Goal: Information Seeking & Learning: Learn about a topic

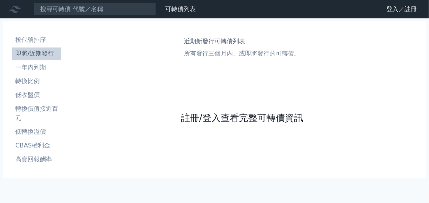
click at [193, 115] on link "註冊/登入查看完整可轉債資訊" at bounding box center [242, 118] width 122 height 12
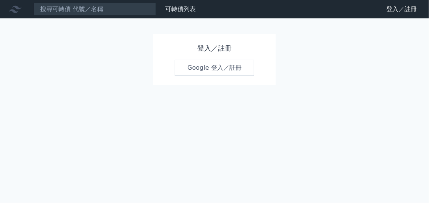
click at [202, 68] on link "Google 登入／註冊" at bounding box center [215, 68] width 80 height 16
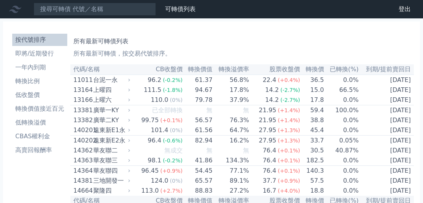
drag, startPoint x: 0, startPoint y: 0, endPoint x: 122, endPoint y: 80, distance: 145.8
click at [132, 80] on icon at bounding box center [129, 80] width 5 height 5
click at [122, 80] on div "台泥一永" at bounding box center [111, 79] width 36 height 9
click at [130, 90] on icon at bounding box center [129, 90] width 5 height 5
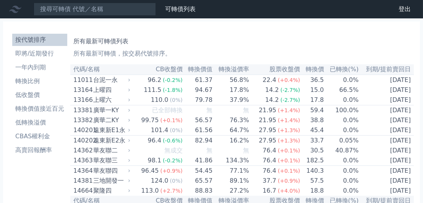
click at [130, 90] on icon at bounding box center [129, 90] width 5 height 5
click at [130, 89] on icon at bounding box center [130, 89] width 2 height 3
click at [132, 91] on icon at bounding box center [129, 90] width 5 height 5
drag, startPoint x: 127, startPoint y: 98, endPoint x: 128, endPoint y: 94, distance: 3.9
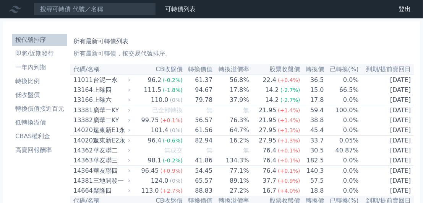
click at [127, 98] on div "上曜六" at bounding box center [111, 99] width 36 height 9
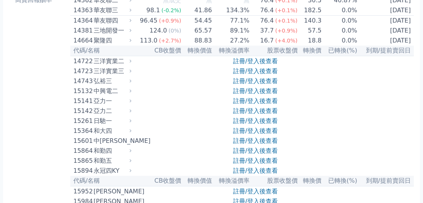
scroll to position [153, 0]
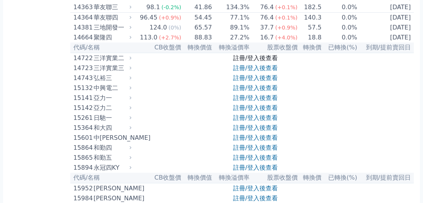
click at [239, 57] on link "註冊/登入後查看" at bounding box center [255, 57] width 45 height 7
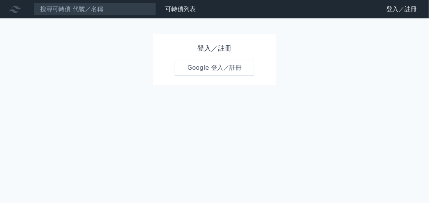
click at [199, 66] on link "Google 登入／註冊" at bounding box center [215, 68] width 80 height 16
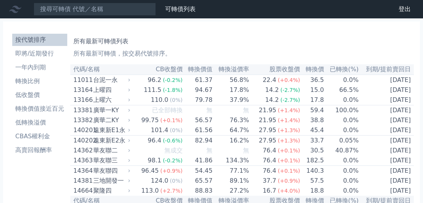
click at [132, 80] on icon at bounding box center [129, 80] width 5 height 5
click at [128, 80] on div "台泥一永" at bounding box center [111, 79] width 36 height 9
click at [124, 79] on div "台泥一永" at bounding box center [111, 79] width 36 height 9
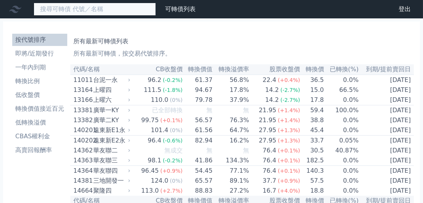
click at [103, 10] on input at bounding box center [95, 9] width 122 height 13
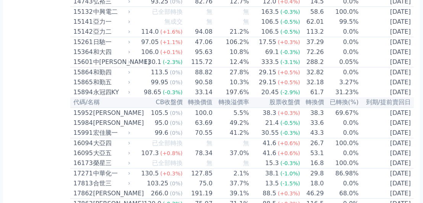
scroll to position [38, 0]
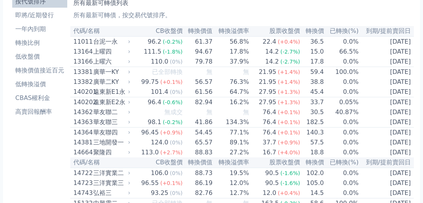
click at [183, 41] on td "61.37" at bounding box center [198, 41] width 30 height 10
click at [204, 40] on td "61.37" at bounding box center [198, 41] width 30 height 10
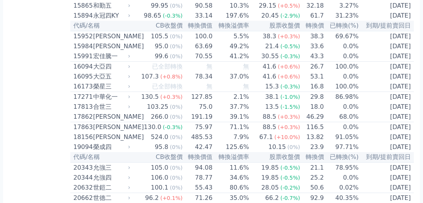
scroll to position [229, 0]
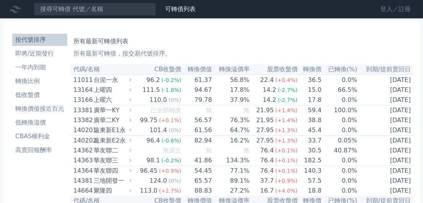
click at [403, 10] on link "登入／註冊" at bounding box center [395, 9] width 43 height 12
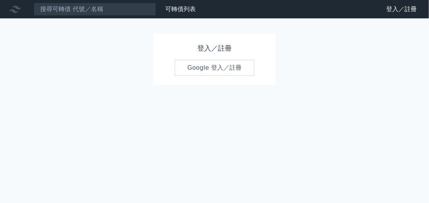
click at [234, 67] on link "Google 登入／註冊" at bounding box center [215, 68] width 80 height 16
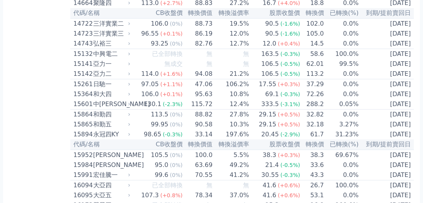
scroll to position [153, 0]
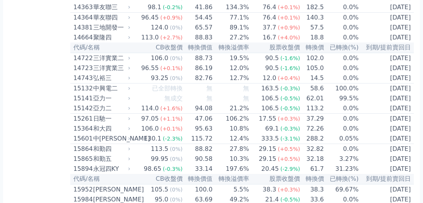
click at [155, 59] on div "106.0" at bounding box center [160, 58] width 21 height 9
click at [155, 58] on div "106.0" at bounding box center [160, 58] width 21 height 9
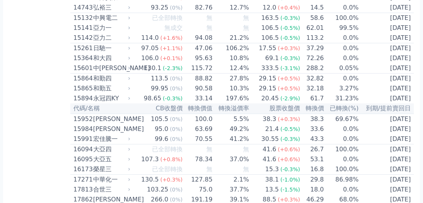
scroll to position [229, 0]
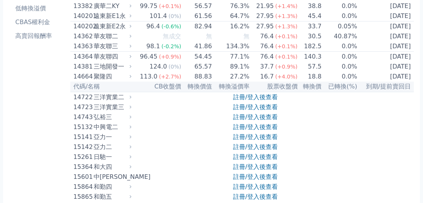
scroll to position [115, 0]
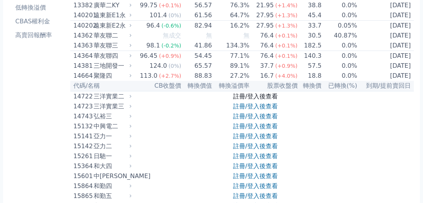
click at [256, 95] on link "註冊/登入後查看" at bounding box center [255, 96] width 45 height 7
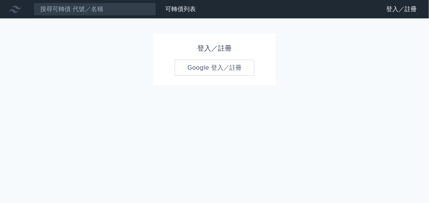
click at [216, 67] on link "Google 登入／註冊" at bounding box center [215, 68] width 80 height 16
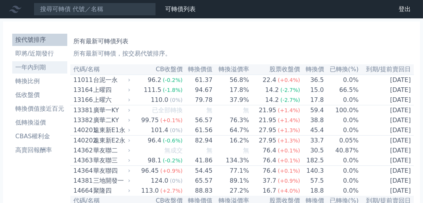
click at [33, 67] on li "一年內到期" at bounding box center [39, 67] width 55 height 9
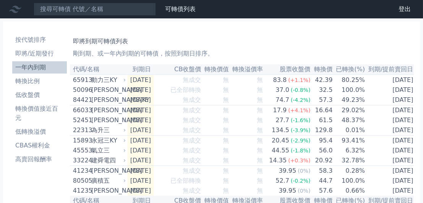
click at [125, 80] on icon at bounding box center [124, 80] width 5 height 5
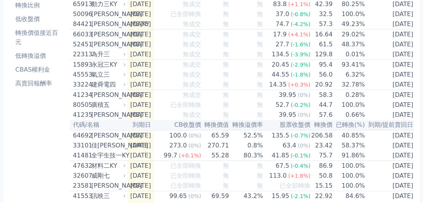
scroll to position [76, 0]
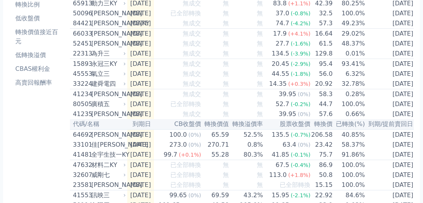
click at [123, 134] on icon at bounding box center [124, 134] width 5 height 5
click at [124, 132] on icon at bounding box center [124, 134] width 5 height 5
drag, startPoint x: 124, startPoint y: 132, endPoint x: 168, endPoint y: 142, distance: 44.6
click at [167, 142] on td "273.0 (0%)" at bounding box center [177, 145] width 47 height 10
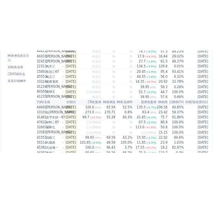
scroll to position [115, 0]
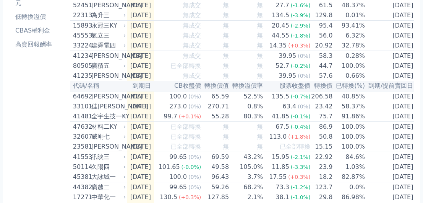
drag, startPoint x: 412, startPoint y: 167, endPoint x: 252, endPoint y: 59, distance: 193.3
click at [252, 59] on td "無" at bounding box center [246, 56] width 34 height 10
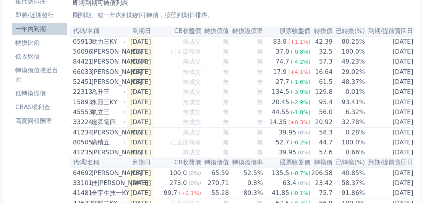
scroll to position [0, 0]
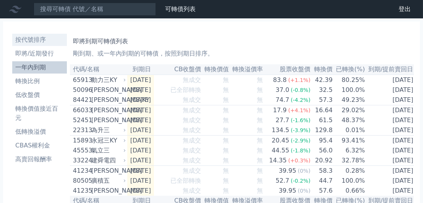
click at [33, 38] on li "按代號排序" at bounding box center [39, 39] width 55 height 9
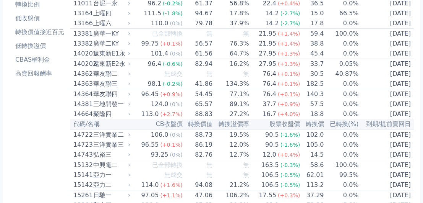
scroll to position [76, 0]
click at [99, 124] on th "代碼/名稱" at bounding box center [101, 124] width 62 height 10
click at [130, 135] on icon at bounding box center [130, 134] width 2 height 3
click at [120, 134] on div "三洋實業二" at bounding box center [111, 134] width 36 height 9
click at [129, 134] on icon at bounding box center [129, 134] width 5 height 5
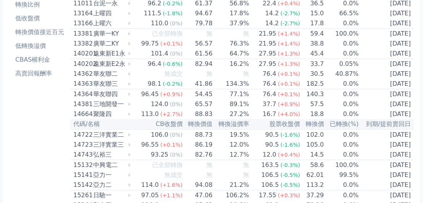
click at [132, 132] on icon at bounding box center [129, 134] width 5 height 5
click at [140, 134] on td "106.0 (0%)" at bounding box center [157, 134] width 51 height 10
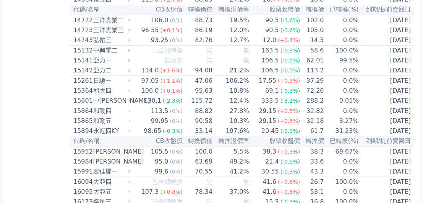
scroll to position [191, 0]
click at [110, 150] on div "[PERSON_NAME]" at bounding box center [111, 150] width 36 height 9
click at [146, 150] on td "105.5 (0%)" at bounding box center [157, 151] width 51 height 10
click at [131, 69] on icon at bounding box center [129, 70] width 5 height 5
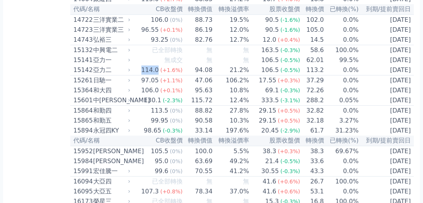
click at [130, 69] on icon at bounding box center [130, 69] width 2 height 3
click at [132, 69] on icon at bounding box center [129, 70] width 5 height 5
click at [130, 69] on icon at bounding box center [130, 69] width 2 height 3
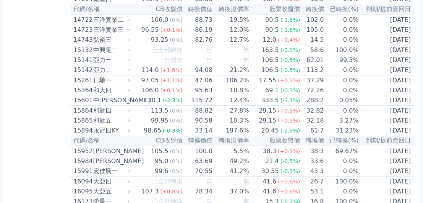
click at [132, 69] on icon at bounding box center [129, 70] width 5 height 5
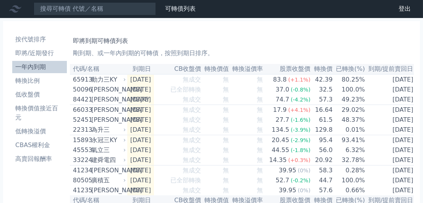
scroll to position [76, 0]
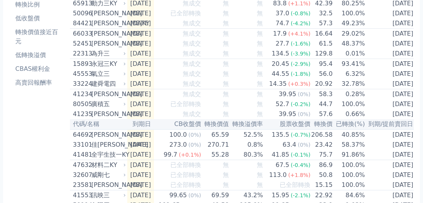
click at [125, 134] on icon at bounding box center [124, 134] width 5 height 5
click at [124, 133] on icon at bounding box center [124, 134] width 5 height 5
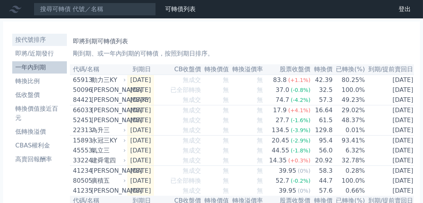
click at [38, 39] on li "按代號排序" at bounding box center [39, 39] width 55 height 9
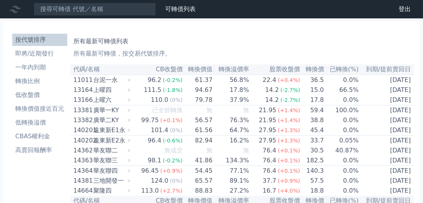
click at [130, 80] on icon at bounding box center [130, 79] width 2 height 3
click at [407, 9] on link "登出" at bounding box center [405, 9] width 24 height 12
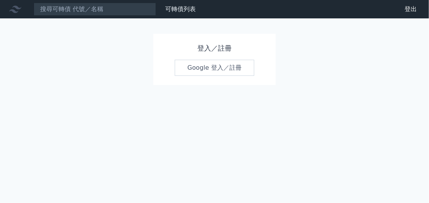
click at [208, 67] on link "Google 登入／註冊" at bounding box center [215, 68] width 80 height 16
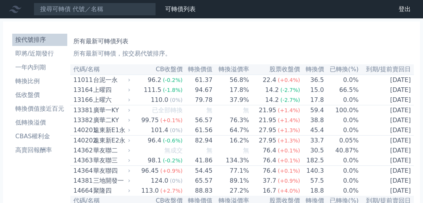
click at [132, 80] on icon at bounding box center [129, 80] width 5 height 5
click at [130, 80] on icon at bounding box center [129, 80] width 5 height 5
drag, startPoint x: 131, startPoint y: 80, endPoint x: 136, endPoint y: 75, distance: 6.8
click at [131, 80] on icon at bounding box center [129, 80] width 5 height 5
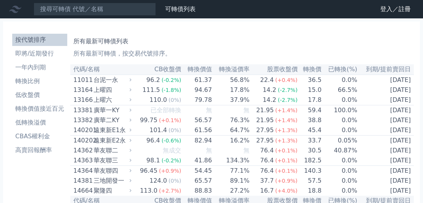
scroll to position [153, 0]
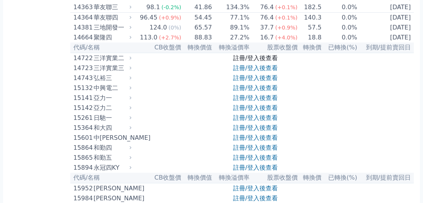
click at [239, 57] on link "註冊/登入後查看" at bounding box center [255, 57] width 45 height 7
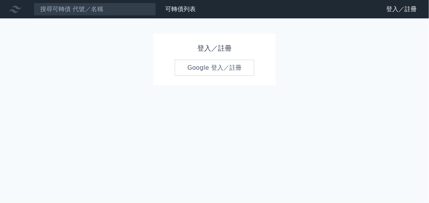
click at [219, 65] on link "Google 登入／註冊" at bounding box center [215, 68] width 80 height 16
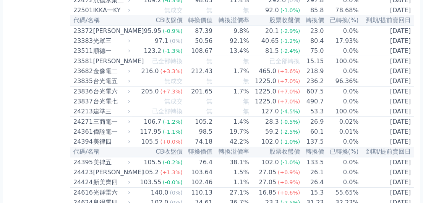
scroll to position [765, 0]
